Goal: Check status: Check status

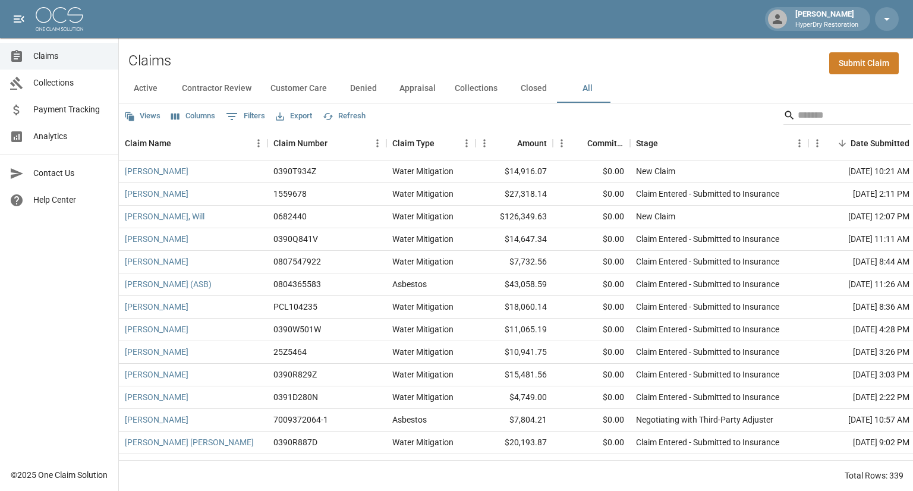
scroll to position [40, 0]
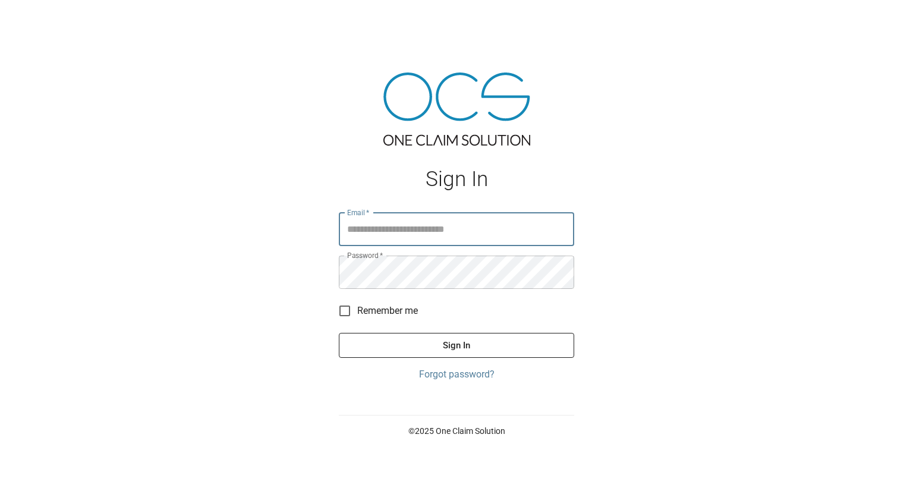
type input "**********"
click at [482, 345] on button "Sign In" at bounding box center [456, 345] width 235 height 25
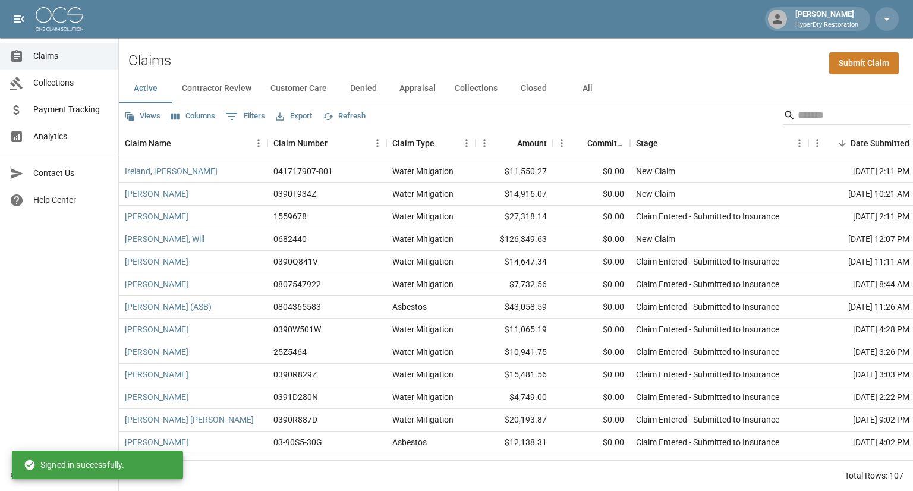
click at [582, 93] on button "All" at bounding box center [588, 88] width 54 height 29
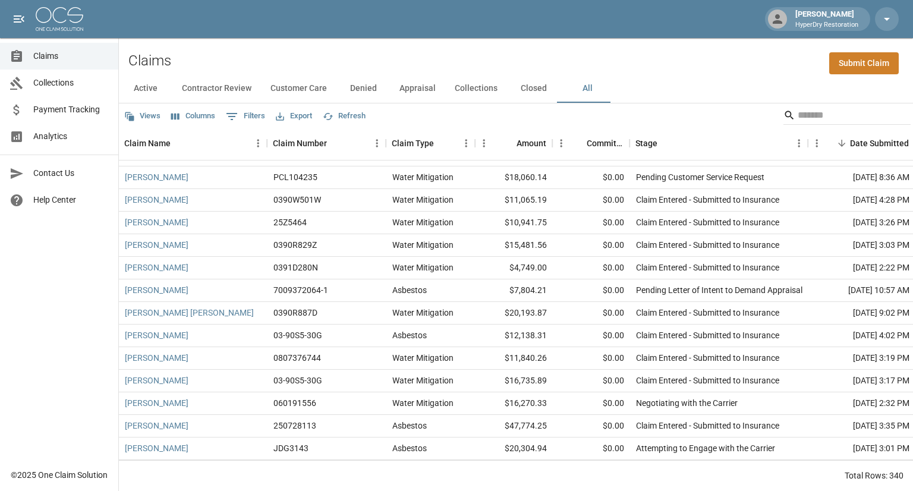
scroll to position [152, 0]
click at [140, 288] on link "[PERSON_NAME]" at bounding box center [157, 291] width 64 height 12
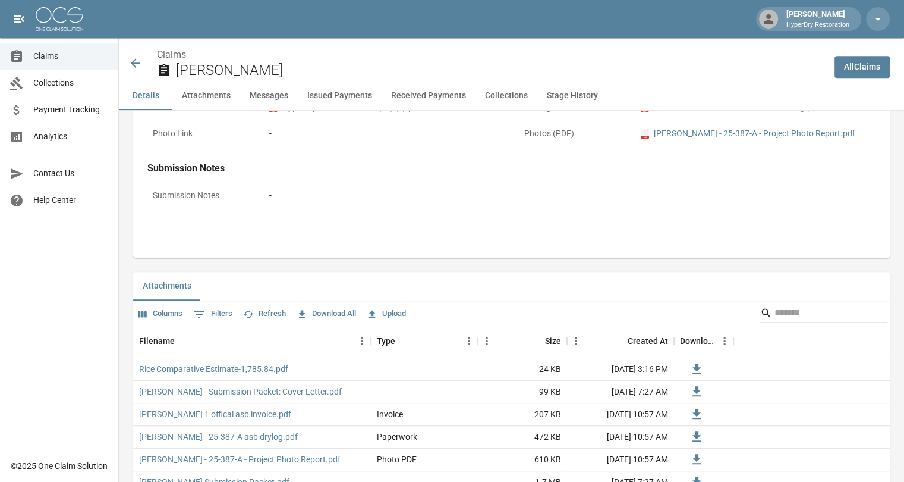
scroll to position [568, 0]
click at [273, 368] on link "Rice Comparative Estimate-1,785.84.pdf" at bounding box center [213, 369] width 149 height 12
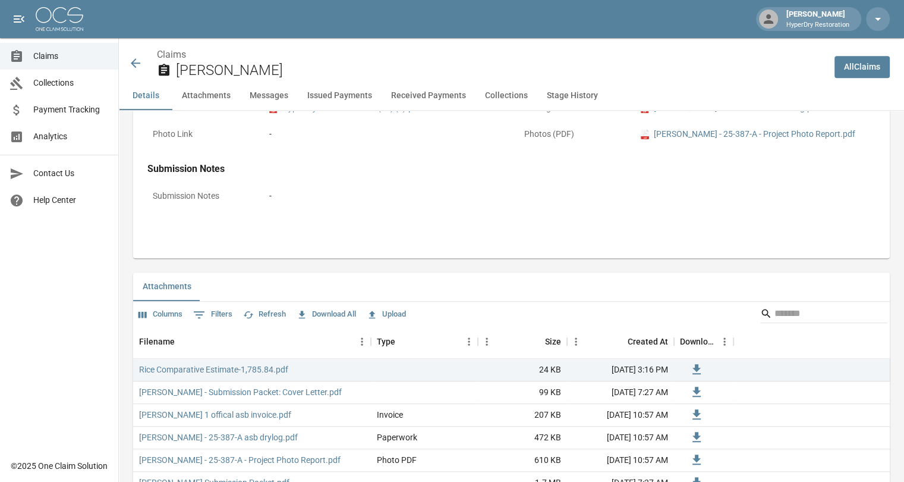
click at [133, 64] on icon at bounding box center [136, 63] width 10 height 10
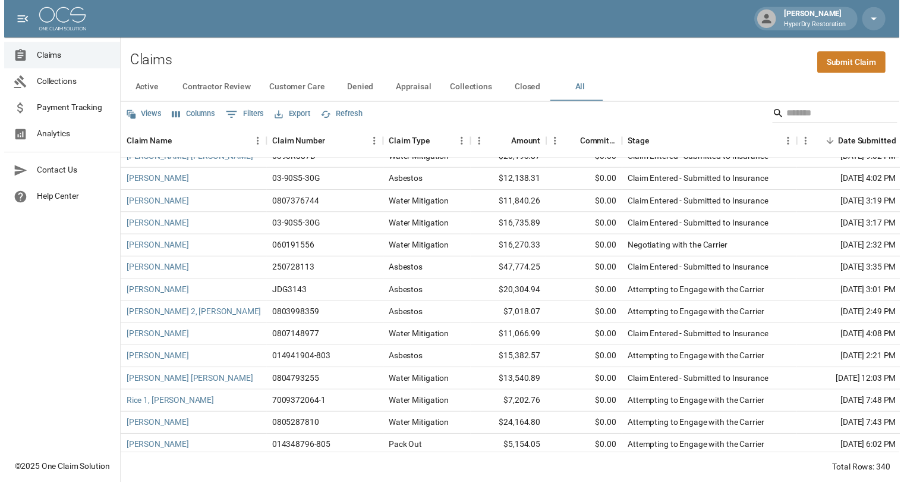
scroll to position [314, 0]
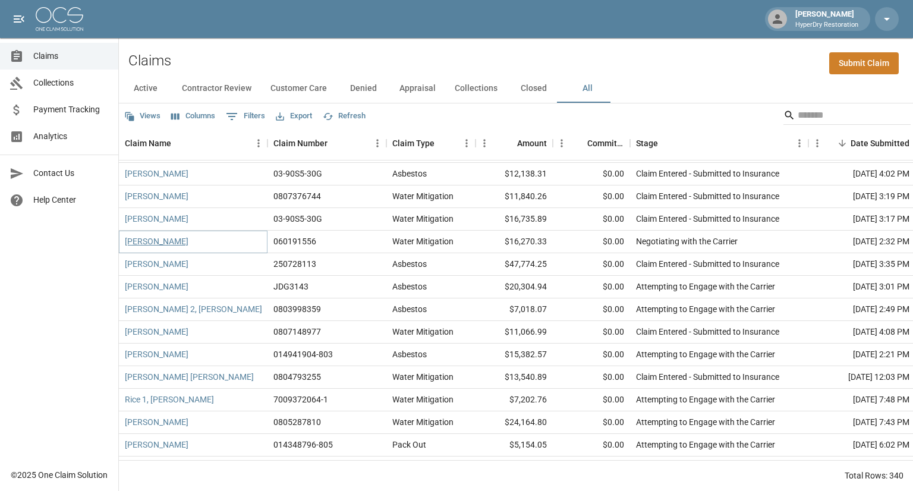
click at [178, 243] on link "[PERSON_NAME]" at bounding box center [157, 241] width 64 height 12
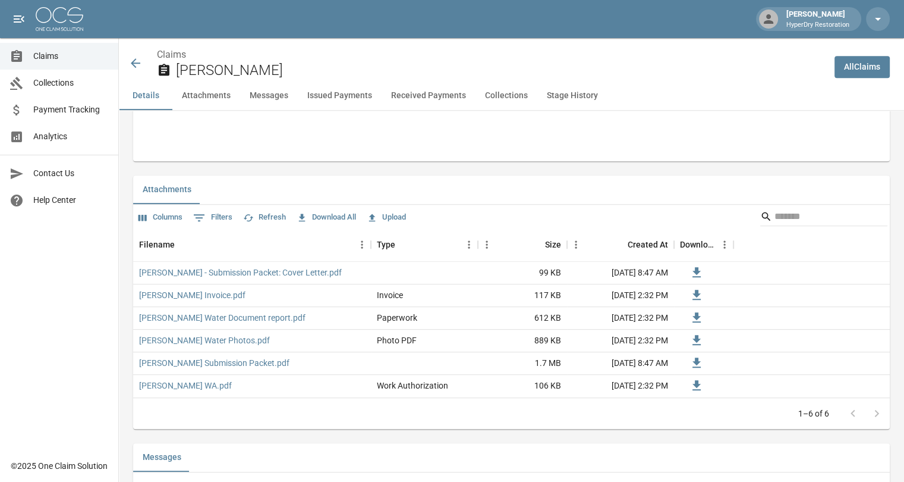
scroll to position [664, 0]
click at [136, 64] on icon at bounding box center [135, 63] width 14 height 14
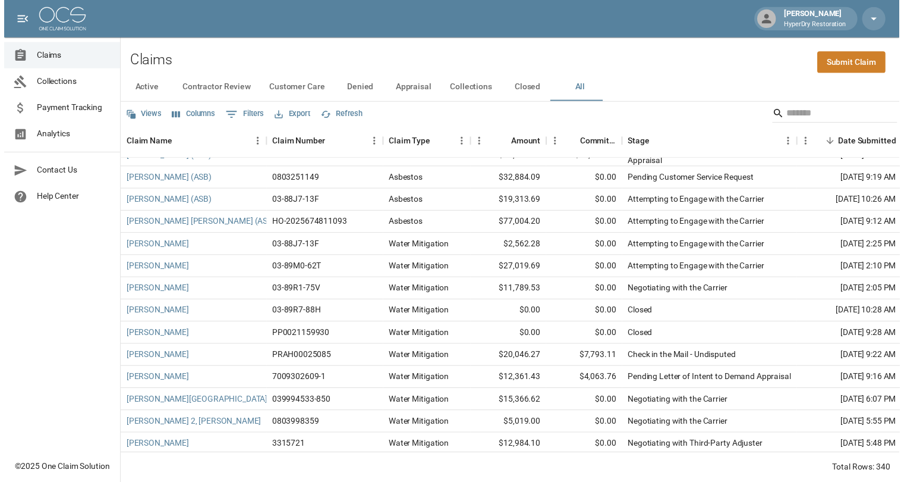
scroll to position [1732, 0]
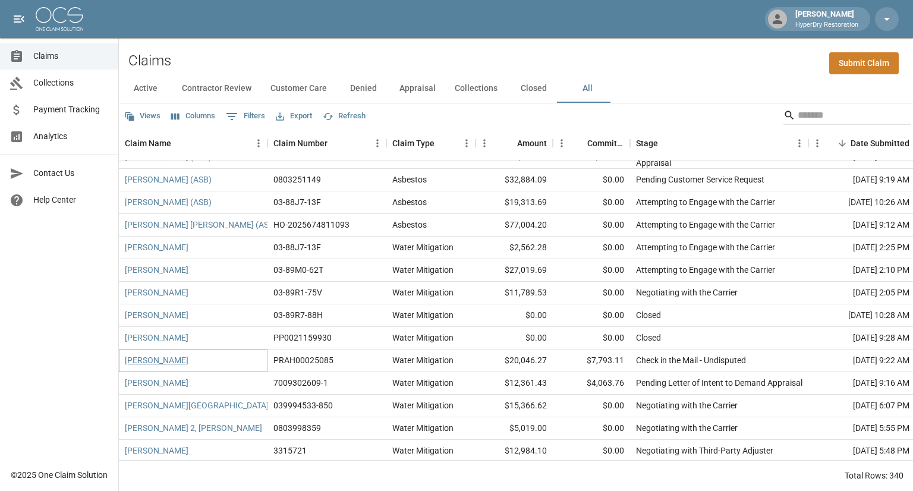
click at [153, 358] on link "Nava, Abelardo" at bounding box center [157, 360] width 64 height 12
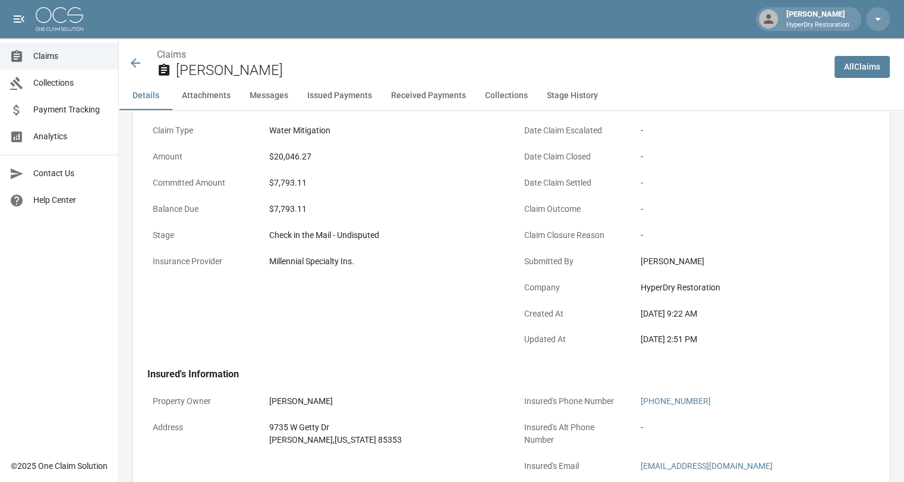
scroll to position [112, 0]
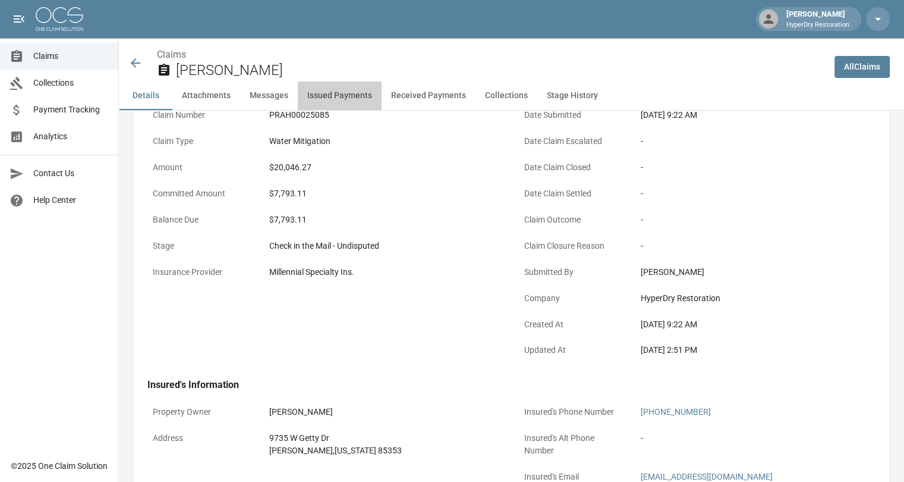
click at [353, 95] on button "Issued Payments" at bounding box center [340, 95] width 84 height 29
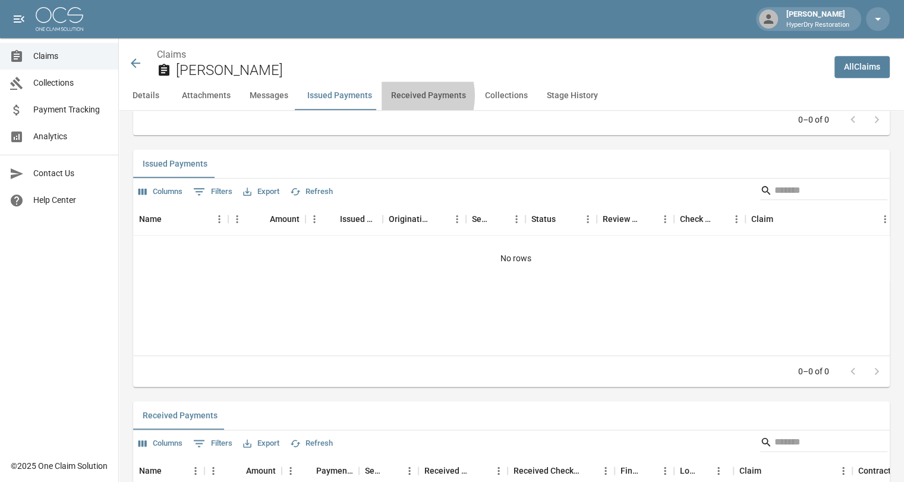
click at [398, 96] on button "Received Payments" at bounding box center [429, 95] width 94 height 29
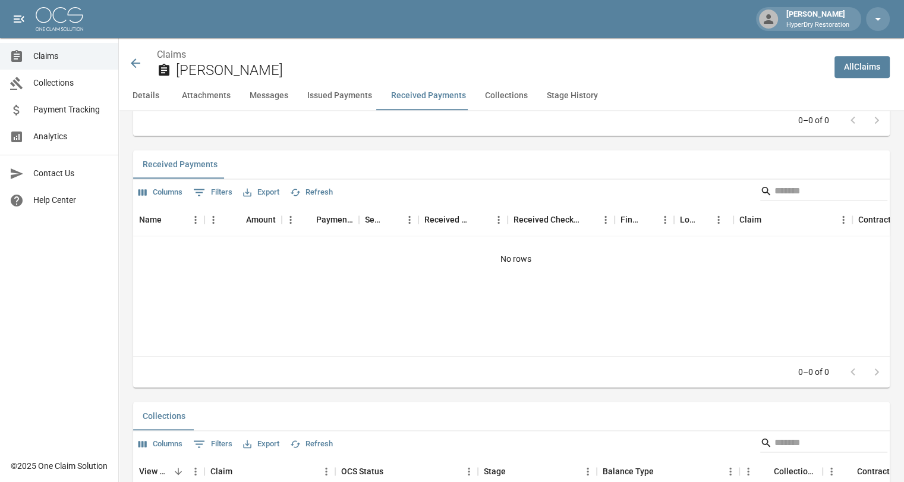
scroll to position [1591, 0]
